Goal: Information Seeking & Learning: Learn about a topic

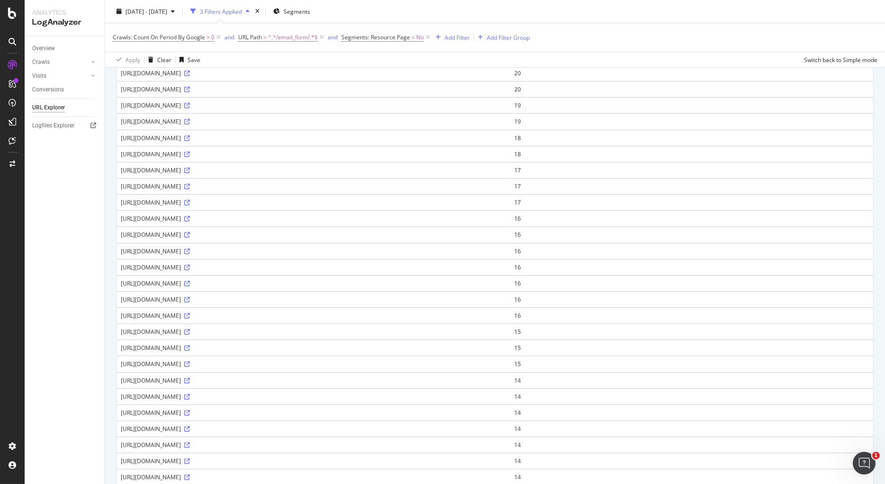
scroll to position [362, 0]
click at [231, 138] on div "[URL][DOMAIN_NAME]" at bounding box center [314, 138] width 386 height 8
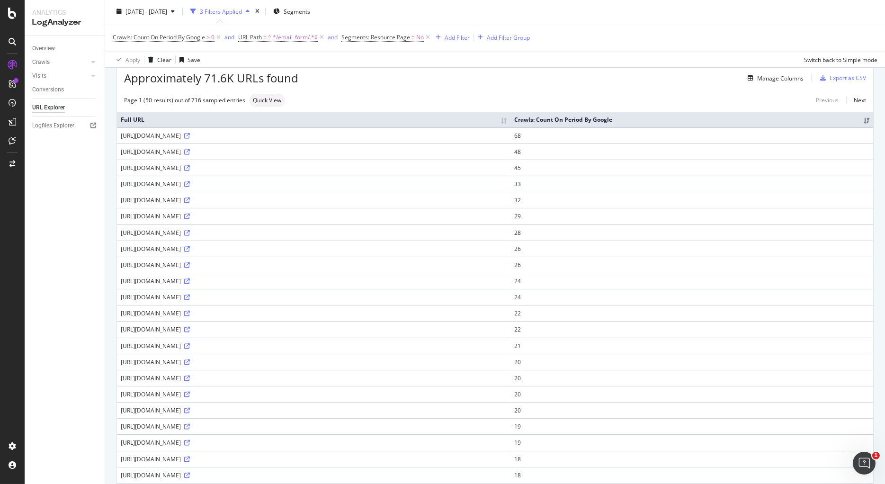
scroll to position [0, 0]
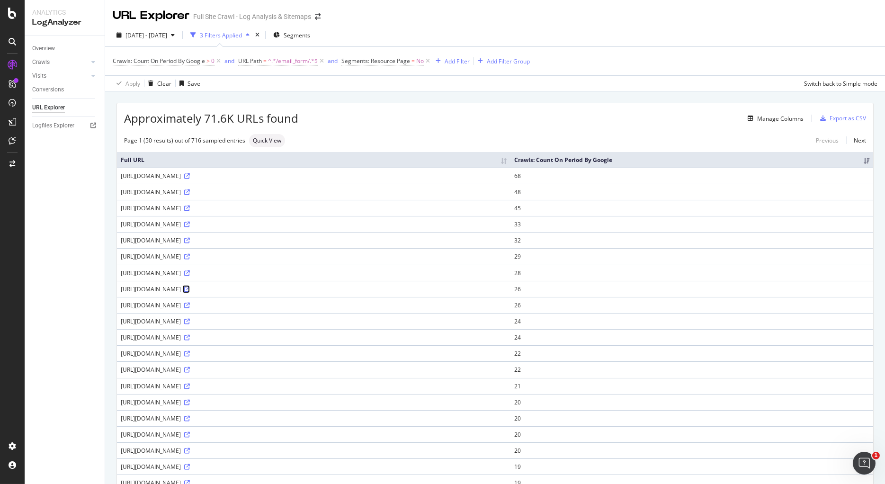
click at [190, 289] on icon at bounding box center [187, 289] width 6 height 6
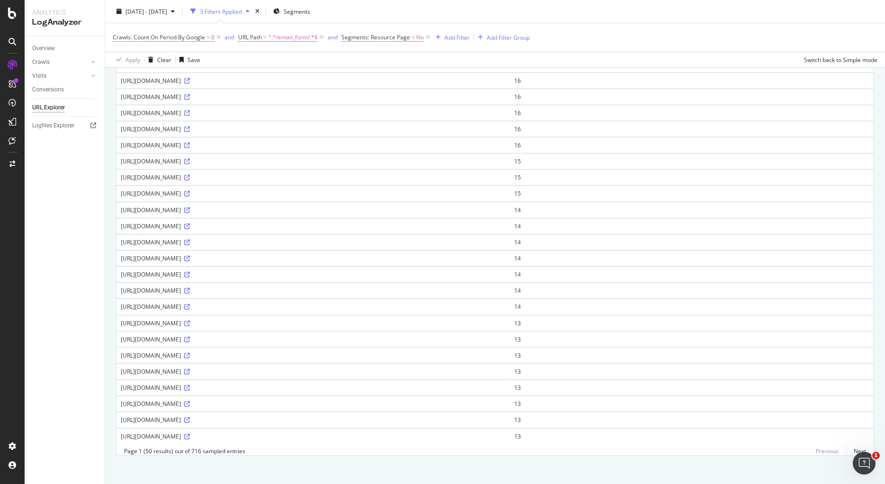
scroll to position [534, 0]
drag, startPoint x: 120, startPoint y: 236, endPoint x: 310, endPoint y: 235, distance: 189.9
click at [310, 236] on div "[URL][DOMAIN_NAME]" at bounding box center [314, 240] width 386 height 8
copy div "[URL][DOMAIN_NAME]"
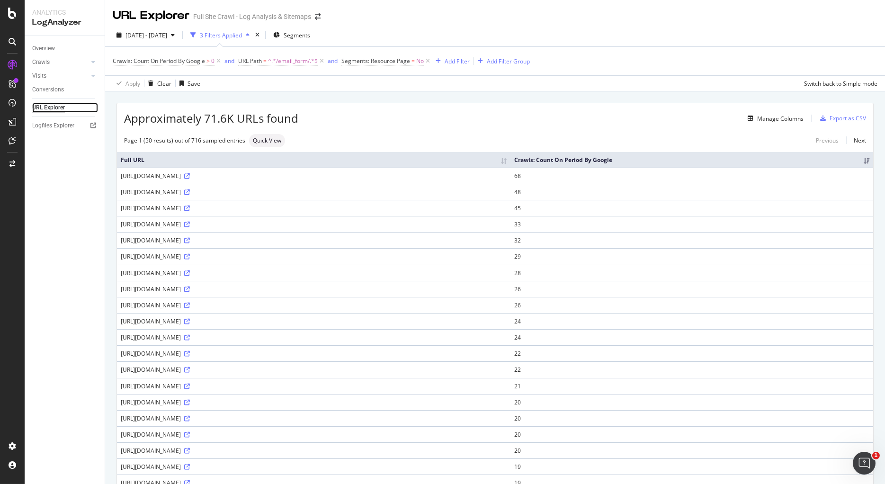
click at [49, 107] on div "URL Explorer" at bounding box center [48, 108] width 33 height 10
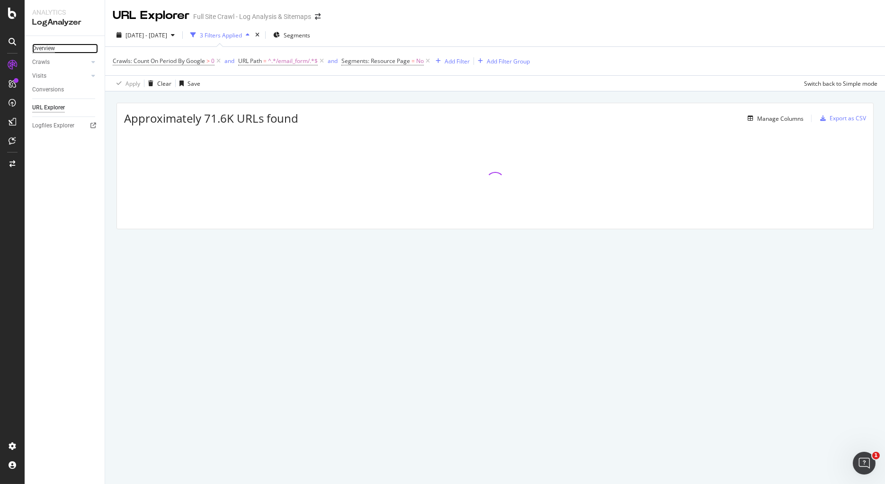
click at [44, 49] on div "Overview" at bounding box center [43, 49] width 23 height 10
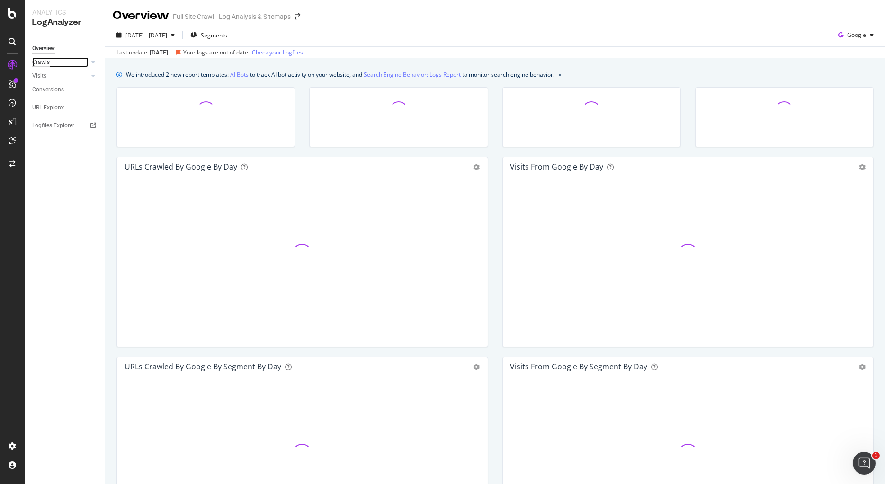
click at [43, 60] on div "Crawls" at bounding box center [41, 62] width 18 height 10
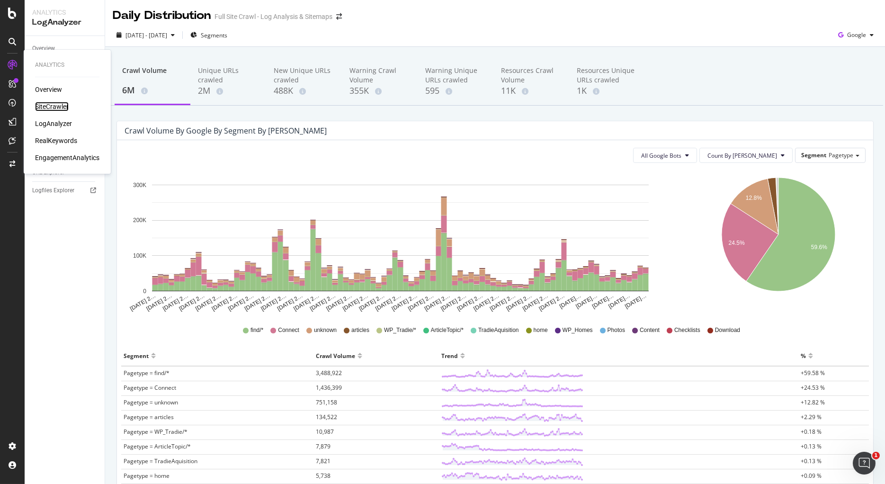
click at [45, 107] on div "SiteCrawler" at bounding box center [52, 106] width 34 height 9
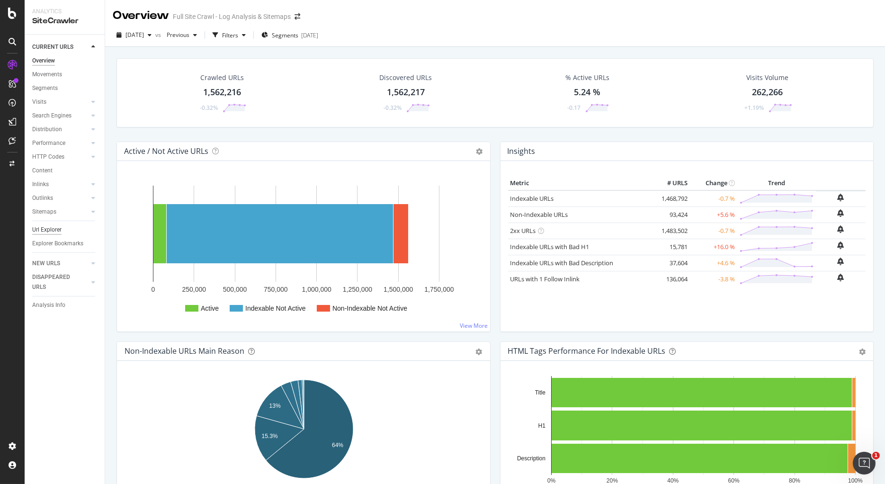
click at [46, 227] on div "Url Explorer" at bounding box center [46, 230] width 29 height 10
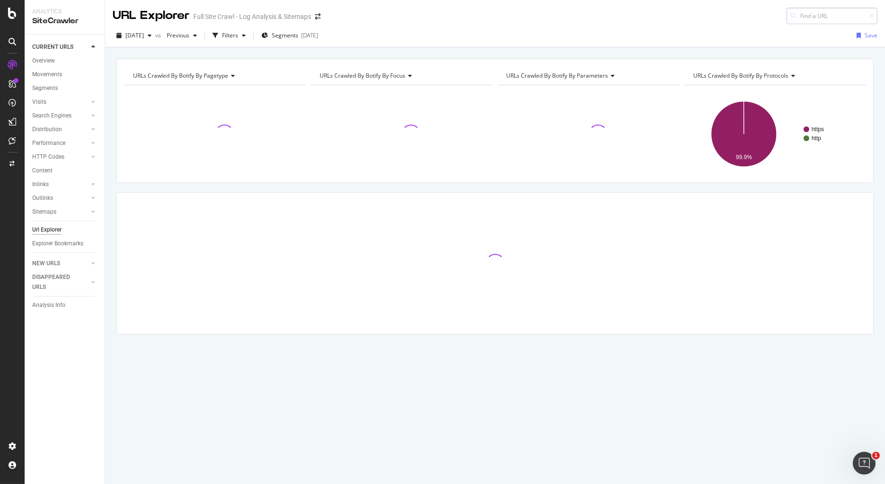
click at [851, 16] on input at bounding box center [831, 16] width 91 height 17
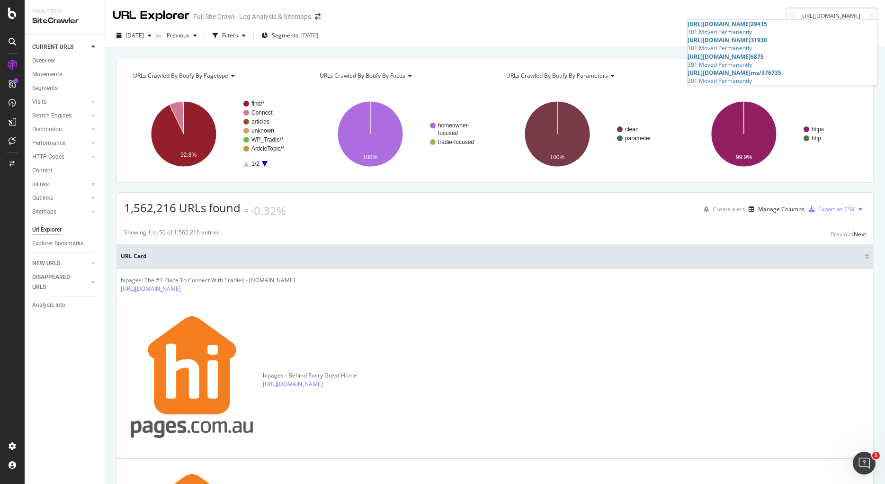
scroll to position [0, 97]
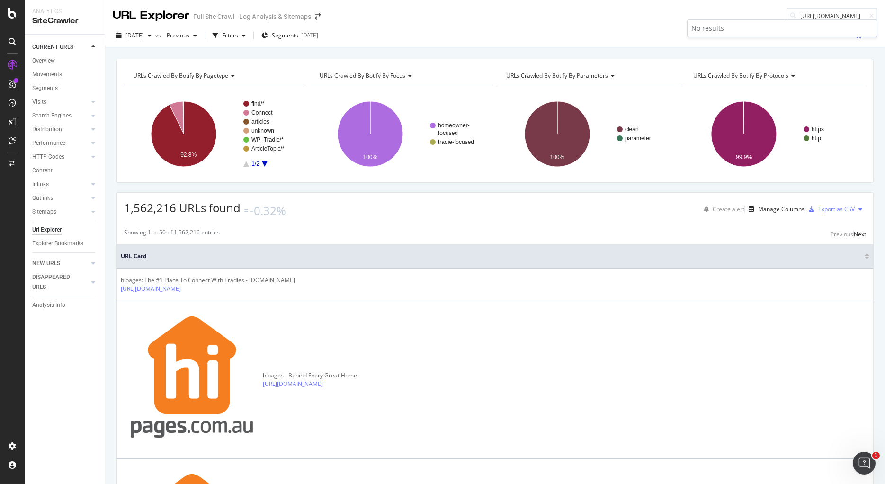
click at [862, 15] on input "[URL][DOMAIN_NAME]" at bounding box center [831, 16] width 91 height 17
type input "[URL][DOMAIN_NAME]"
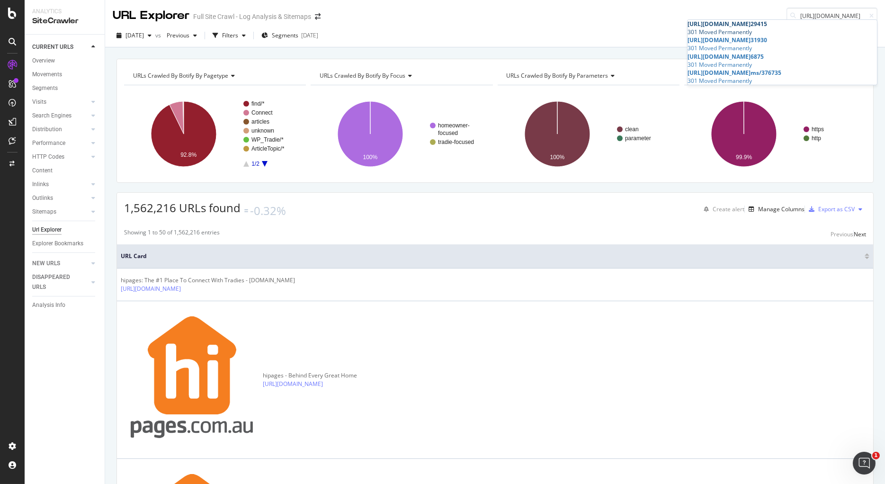
click at [750, 28] on span "[URL][DOMAIN_NAME]" at bounding box center [719, 24] width 63 height 8
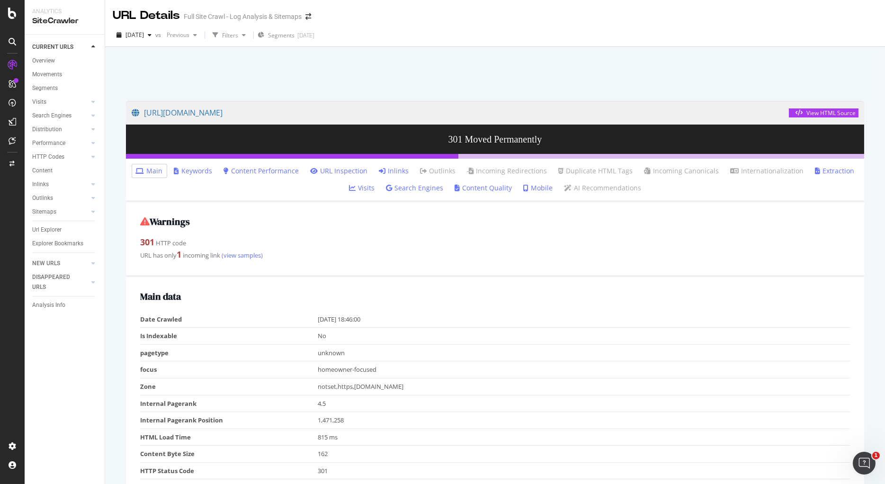
click at [402, 172] on link "Inlinks" at bounding box center [394, 170] width 30 height 9
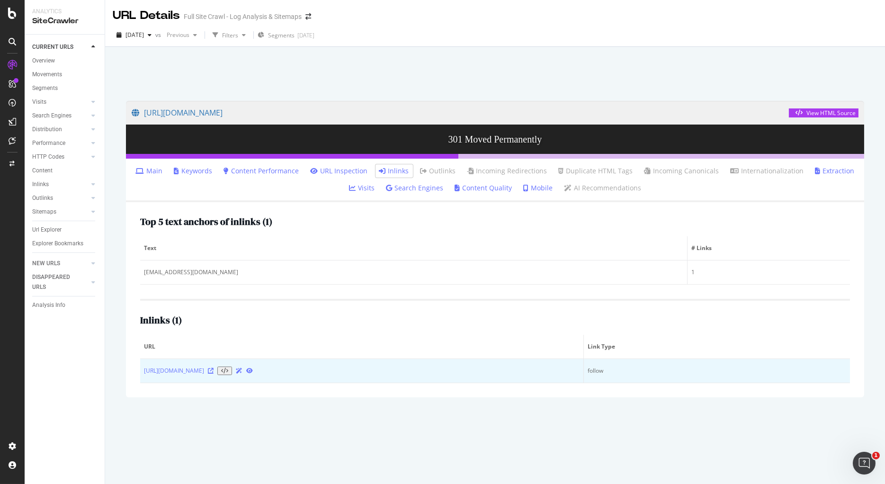
click at [214, 370] on icon at bounding box center [211, 371] width 6 height 6
